Goal: Task Accomplishment & Management: Manage account settings

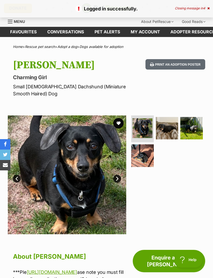
click at [118, 120] on button "favourite" at bounding box center [118, 123] width 10 height 10
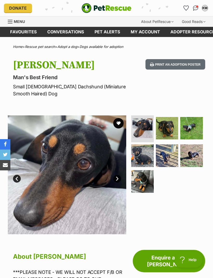
click at [168, 125] on img at bounding box center [167, 128] width 23 height 23
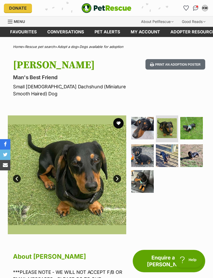
click at [194, 119] on img at bounding box center [191, 128] width 23 height 23
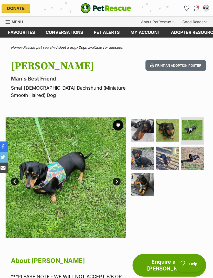
click at [118, 118] on button "favourite" at bounding box center [118, 123] width 10 height 10
click at [19, 35] on link "Favourites" at bounding box center [23, 32] width 37 height 10
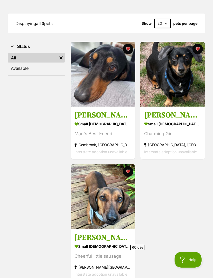
click at [98, 188] on img at bounding box center [103, 196] width 65 height 65
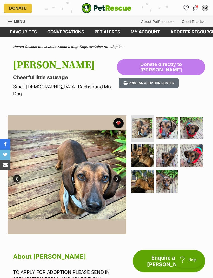
click at [165, 123] on img at bounding box center [167, 128] width 23 height 23
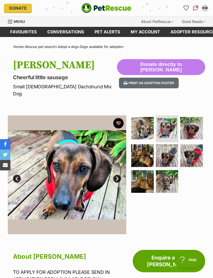
click at [115, 175] on link "Next" at bounding box center [117, 179] width 8 height 8
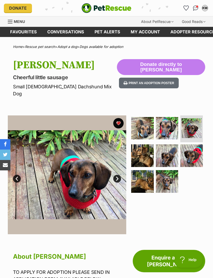
click at [114, 175] on link "Next" at bounding box center [117, 179] width 8 height 8
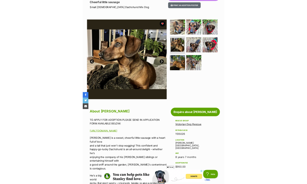
scroll to position [174, 0]
